Goal: Transaction & Acquisition: Purchase product/service

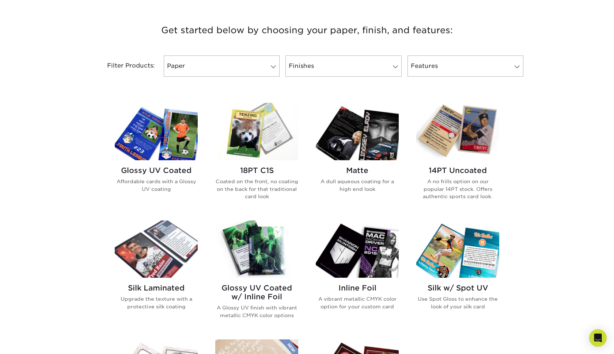
scroll to position [268, 0]
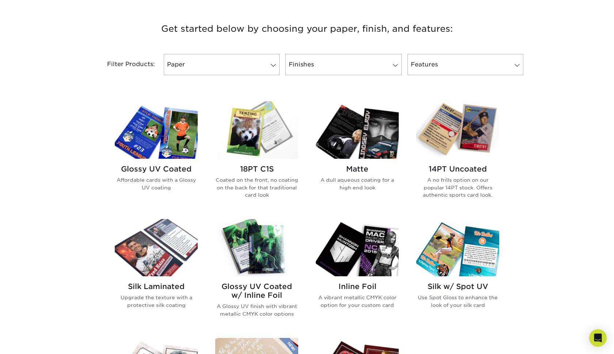
click at [264, 148] on img at bounding box center [256, 130] width 83 height 57
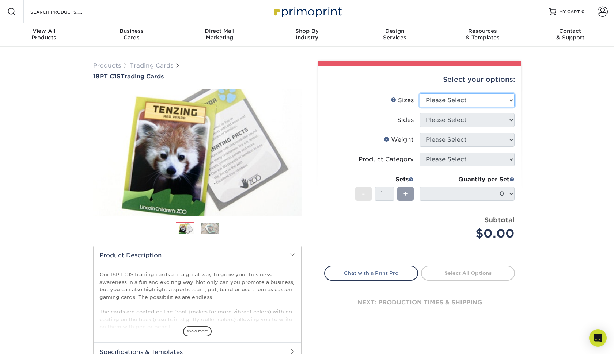
click at [462, 95] on select "Please Select 2.5" x 3.5"" at bounding box center [466, 100] width 95 height 14
select select "2.50x3.50"
select select "13abbda7-1d64-4f25-8bb2-c179b224825d"
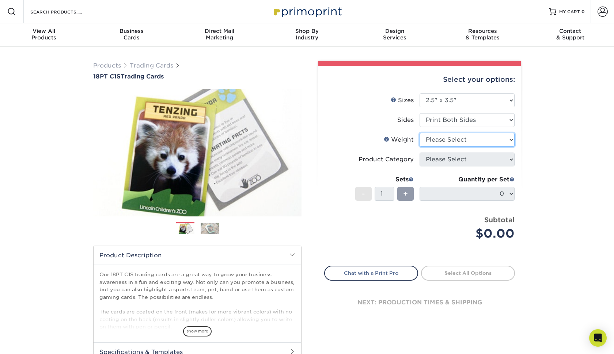
select select "18PTC1S"
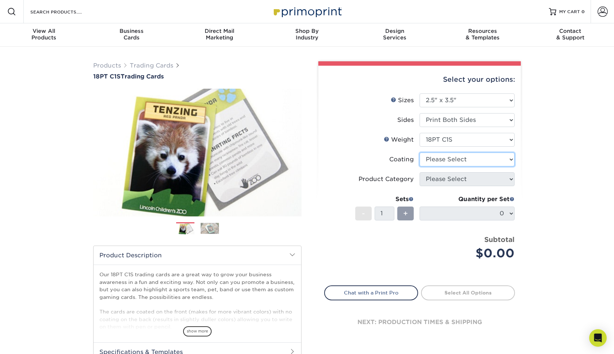
select select "1e8116af-acfc-44b1-83dc-8181aa338834"
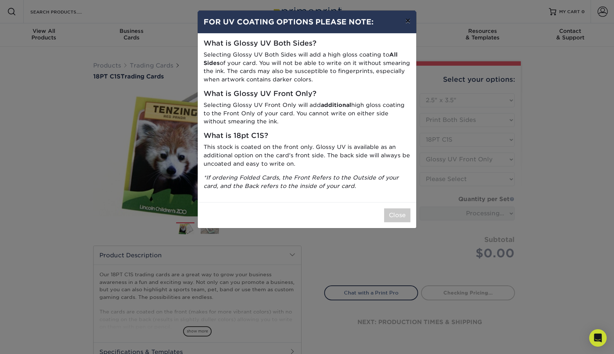
click at [409, 23] on button "×" at bounding box center [407, 21] width 17 height 20
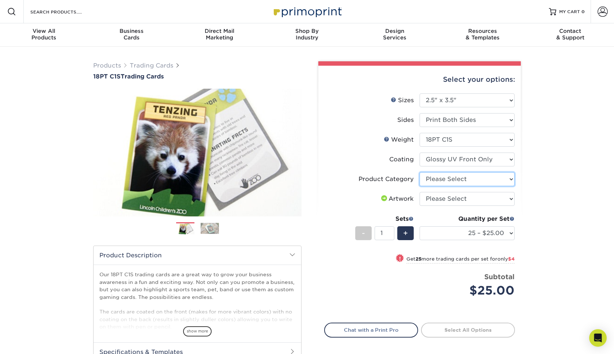
select select "c2f9bce9-36c2-409d-b101-c29d9d031e18"
select select "upload"
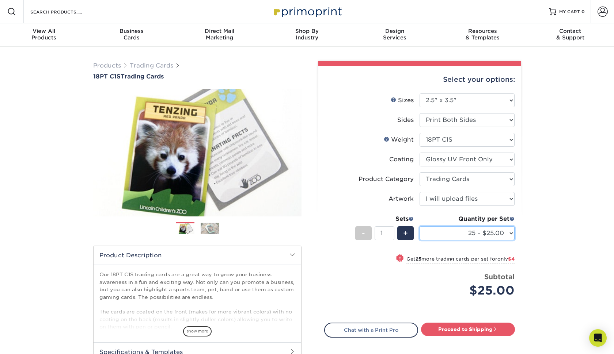
select select "100 – $41.00"
